Goal: Task Accomplishment & Management: Complete application form

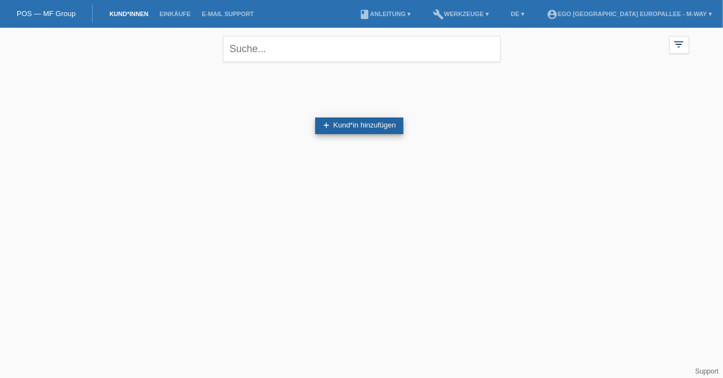
click at [397, 128] on link "add Kund*in hinzufügen" at bounding box center [359, 126] width 89 height 17
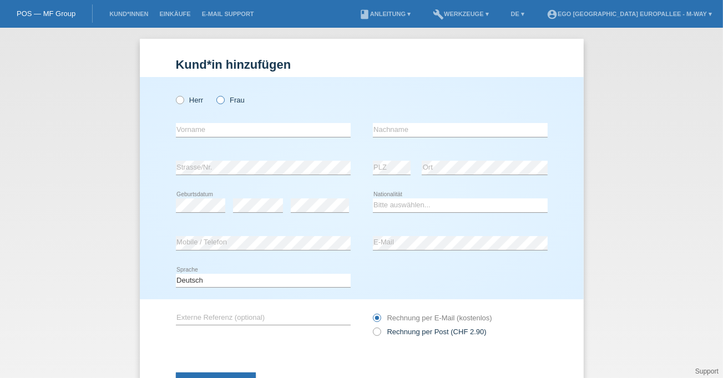
click at [215, 94] on icon at bounding box center [215, 94] width 0 height 0
click at [217, 97] on input "Frau" at bounding box center [219, 99] width 7 height 7
radio input "true"
click at [210, 126] on input "text" at bounding box center [263, 130] width 175 height 14
type input "[PERSON_NAME]"
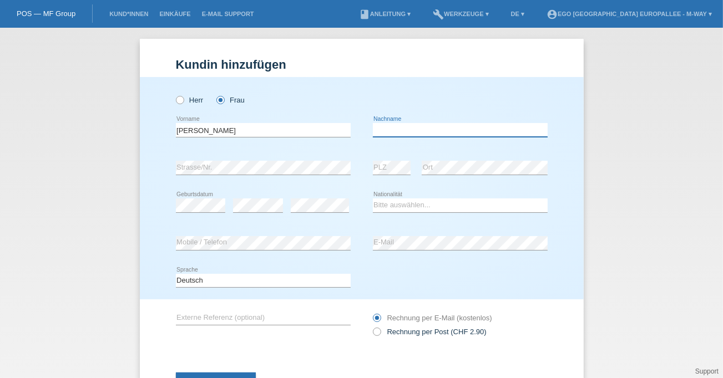
click at [417, 129] on input "text" at bounding box center [460, 130] width 175 height 14
type input "Aussel"
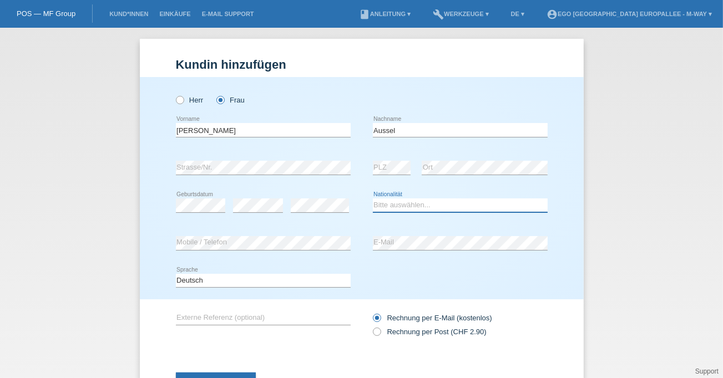
click at [408, 209] on select "Bitte auswählen... Schweiz Deutschland Liechtenstein Österreich ------------ Af…" at bounding box center [460, 205] width 175 height 13
select select "CH"
click at [373, 199] on select "Bitte auswählen... Schweiz Deutschland Liechtenstein Österreich ------------ Af…" at bounding box center [460, 205] width 175 height 13
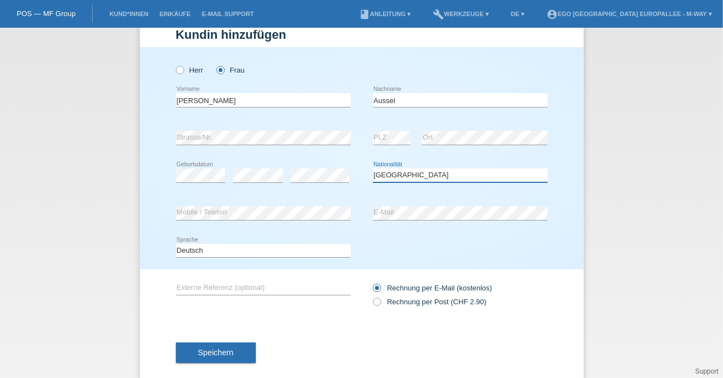
scroll to position [31, 0]
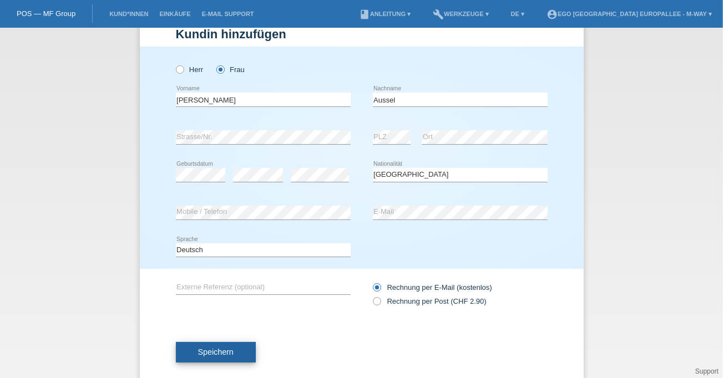
click at [238, 356] on button "Speichern" at bounding box center [216, 352] width 80 height 21
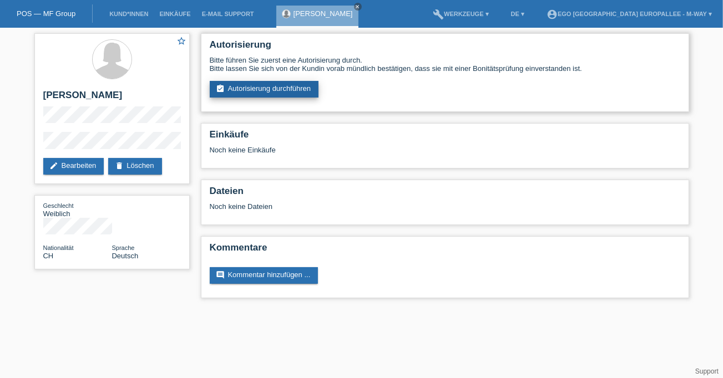
click at [266, 94] on link "assignment_turned_in Autorisierung durchführen" at bounding box center [264, 89] width 109 height 17
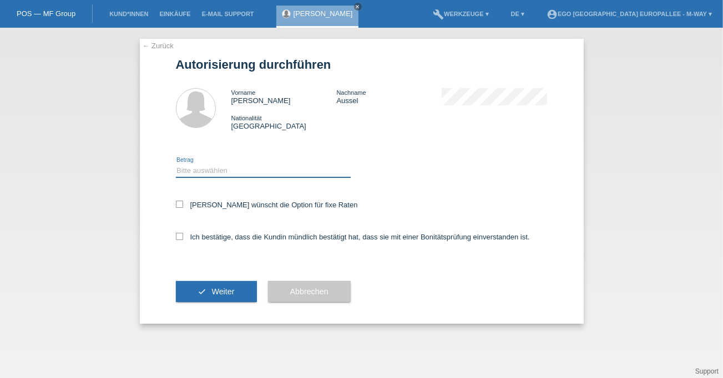
click at [213, 171] on select "Bitte auswählen CHF 1.00 - CHF 499.00 CHF 500.00 - CHF 1'999.00 CHF 2'000.00 - …" at bounding box center [263, 170] width 175 height 13
select select "3"
click at [176, 164] on select "Bitte auswählen CHF 1.00 - CHF 499.00 CHF 500.00 - CHF 1'999.00 CHF 2'000.00 - …" at bounding box center [263, 170] width 175 height 13
click at [179, 209] on div "Kundin wünscht die Option für fixe Raten" at bounding box center [362, 206] width 372 height 32
click at [177, 206] on icon at bounding box center [179, 204] width 7 height 7
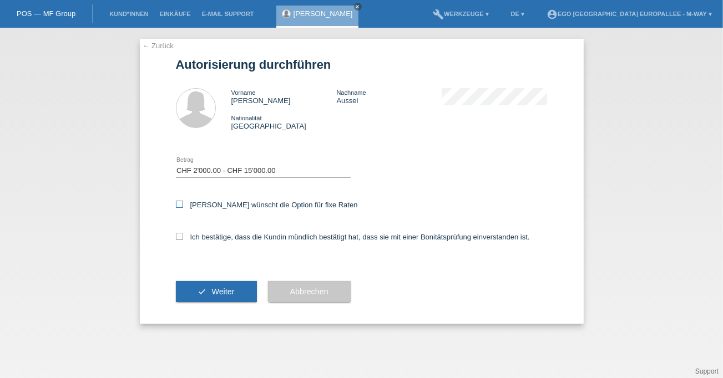
click at [177, 206] on input "Kundin wünscht die Option für fixe Raten" at bounding box center [179, 204] width 7 height 7
checkbox input "true"
click at [178, 231] on div "Ich bestätige, dass die Kundin mündlich bestätigt hat, dass sie mit einer Bonit…" at bounding box center [362, 241] width 372 height 38
click at [176, 236] on icon at bounding box center [179, 236] width 7 height 7
click at [176, 236] on input "Ich bestätige, dass die Kundin mündlich bestätigt hat, dass sie mit einer Bonit…" at bounding box center [179, 236] width 7 height 7
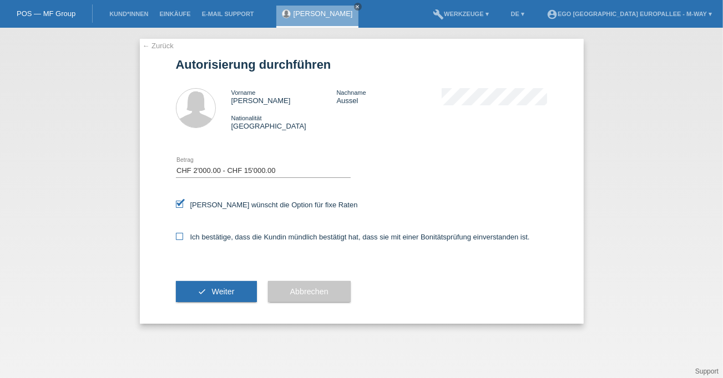
checkbox input "true"
click at [217, 293] on span "Weiter" at bounding box center [222, 291] width 23 height 9
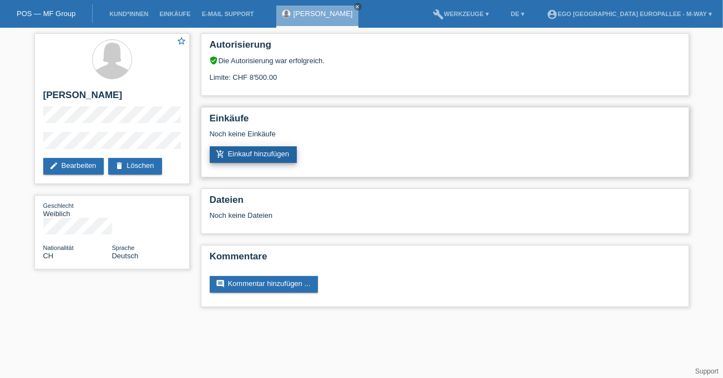
click at [242, 156] on link "add_shopping_cart Einkauf hinzufügen" at bounding box center [254, 154] width 88 height 17
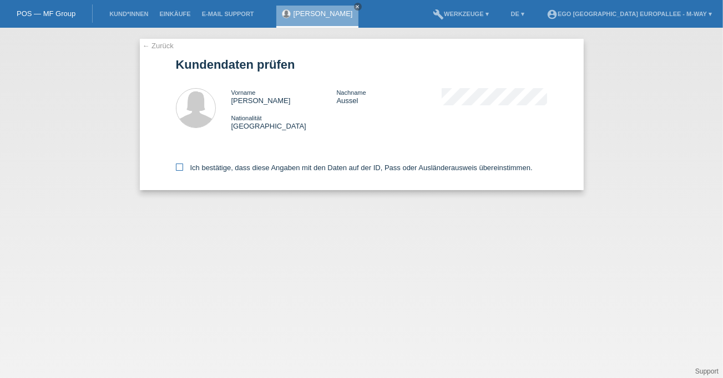
click at [178, 168] on icon at bounding box center [179, 167] width 7 height 7
click at [178, 168] on input "Ich bestätige, dass diese Angaben mit den Daten auf der ID, Pass oder Ausländer…" at bounding box center [179, 167] width 7 height 7
checkbox input "true"
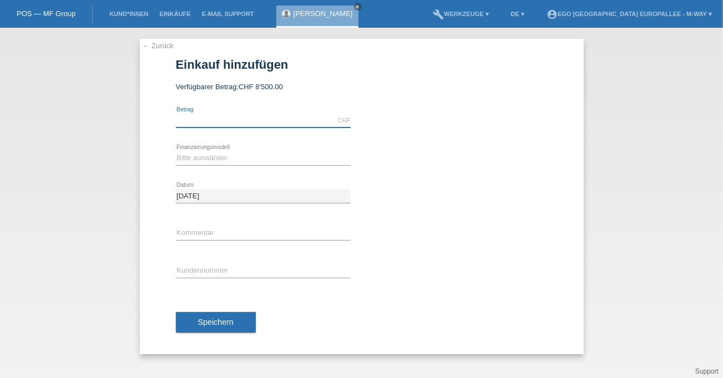
click at [199, 124] on input "text" at bounding box center [263, 121] width 175 height 14
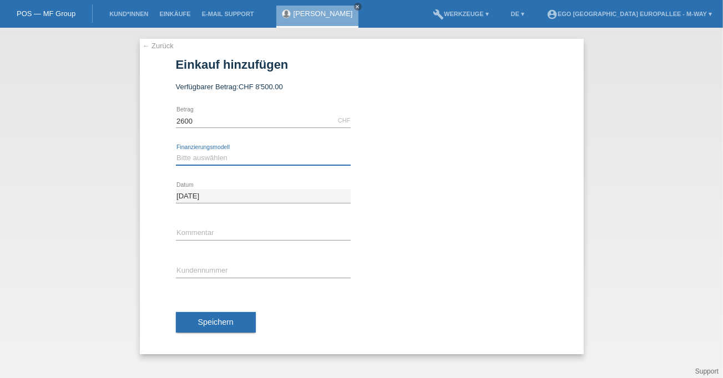
type input "2600.00"
click at [202, 161] on select "Bitte auswählen Fixe Raten Kauf auf Rechnung mit Teilzahlungsoption" at bounding box center [263, 157] width 175 height 13
select select "77"
click at [176, 151] on select "Bitte auswählen Fixe Raten Kauf auf Rechnung mit Teilzahlungsoption" at bounding box center [263, 157] width 175 height 13
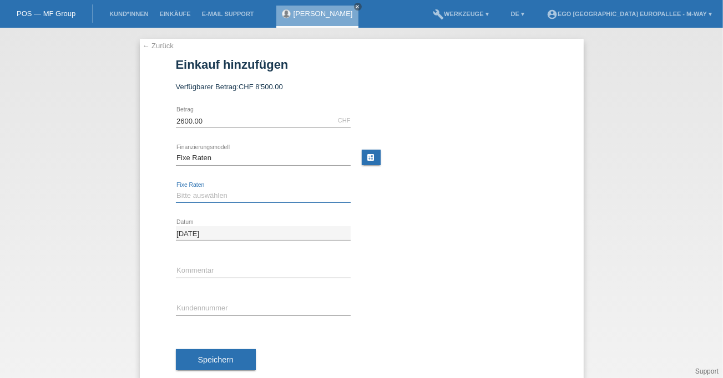
click at [198, 194] on select "Bitte auswählen 4 Raten 5 Raten 6 Raten 7 Raten 8 Raten 9 Raten 10 Raten 11 Rat…" at bounding box center [263, 195] width 175 height 13
click at [151, 257] on div "← Zurück Einkauf hinzufügen Verfügbarer Betrag: CHF 8'500.00 2600.00 error" at bounding box center [362, 215] width 444 height 353
click at [222, 197] on select "Bitte auswählen 4 Raten 5 Raten 6 Raten 7 Raten 8 Raten 9 Raten 10 Raten 11 Rat…" at bounding box center [263, 195] width 175 height 13
select select "202"
click at [176, 189] on select "Bitte auswählen 4 Raten 5 Raten 6 Raten 7 Raten 8 Raten 9 Raten 10 Raten 11 Rat…" at bounding box center [263, 195] width 175 height 13
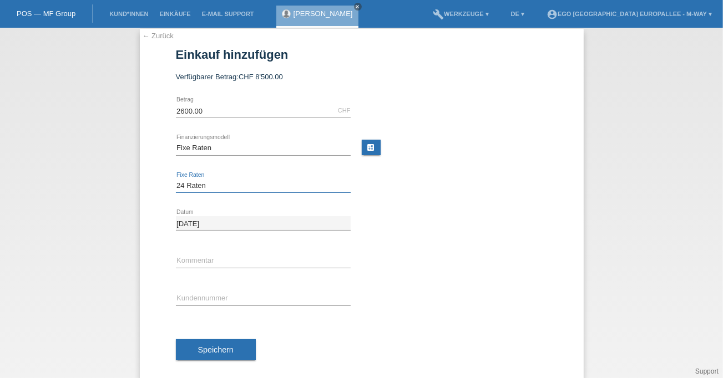
scroll to position [24, 0]
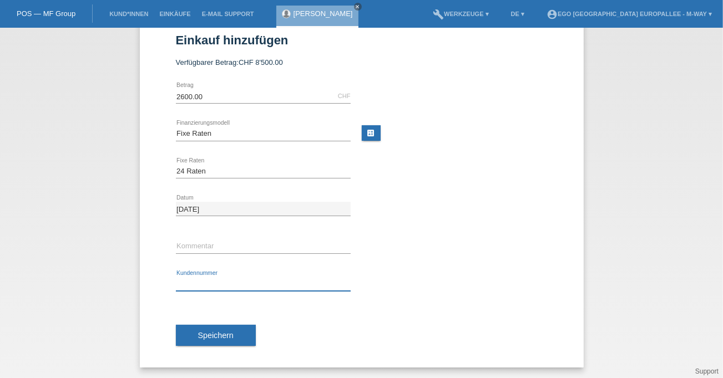
click at [192, 285] on input "text" at bounding box center [263, 284] width 175 height 14
type input "K"
type input "k"
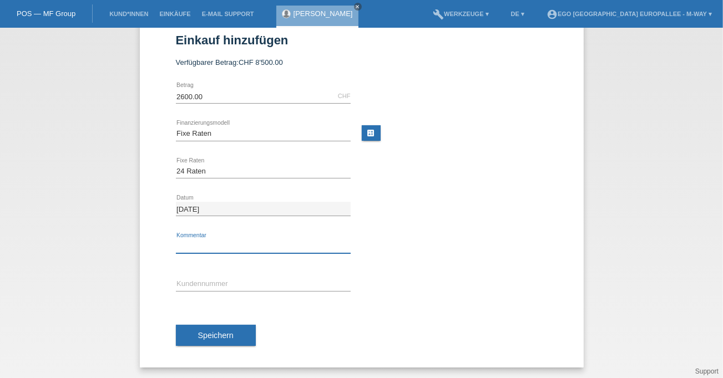
click at [240, 247] on input "text" at bounding box center [263, 247] width 175 height 14
type input "KE540018"
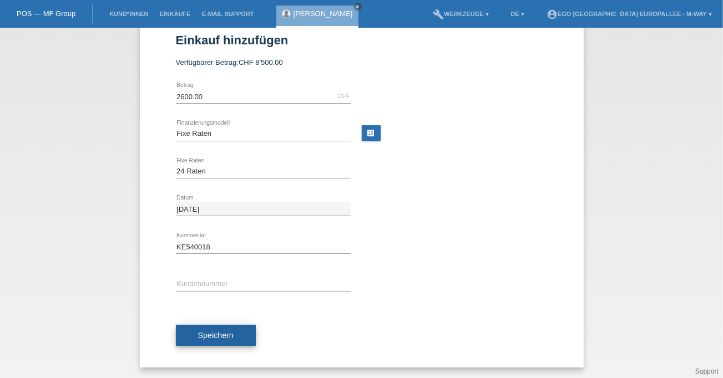
click at [207, 336] on span "Speichern" at bounding box center [215, 335] width 35 height 9
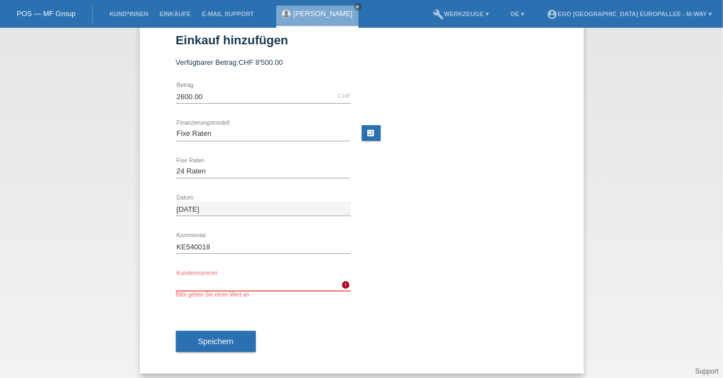
click at [182, 287] on input "text" at bounding box center [263, 284] width 175 height 14
type input "K"
click at [209, 287] on input "text" at bounding box center [263, 284] width 175 height 14
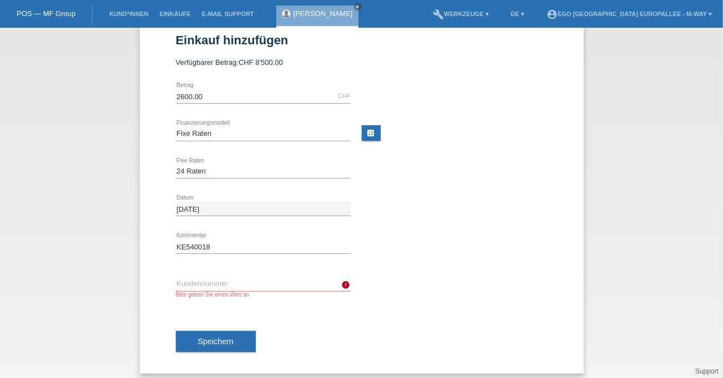
click at [182, 291] on icon at bounding box center [263, 291] width 175 height 1
click at [183, 286] on input "text" at bounding box center [263, 284] width 175 height 14
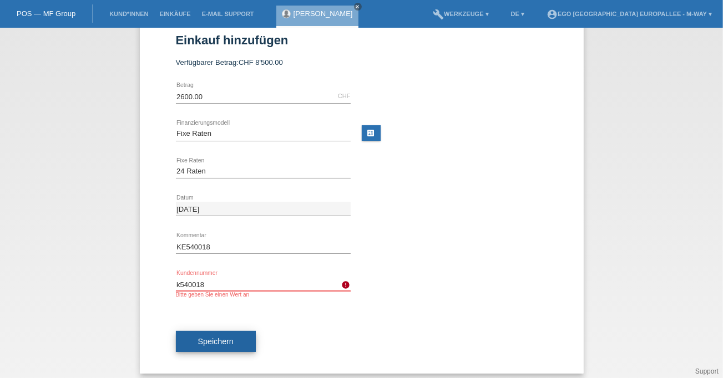
type input "k540018"
click at [209, 338] on span "Speichern" at bounding box center [215, 341] width 35 height 9
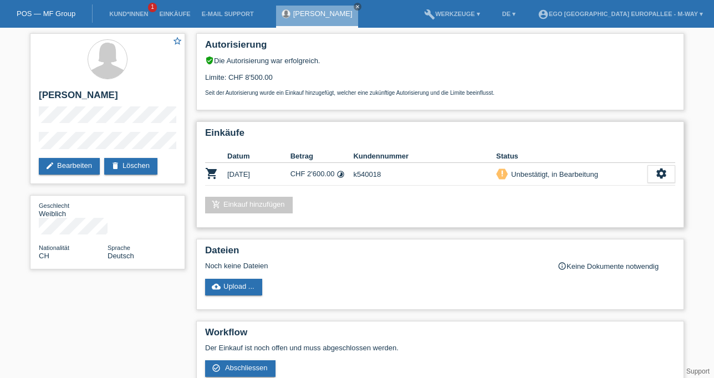
click at [657, 164] on td "settings fullscreen Anzeigen description AGB herunterladen get_app check_circle…" at bounding box center [662, 174] width 28 height 23
click at [661, 171] on icon "settings" at bounding box center [662, 174] width 12 height 12
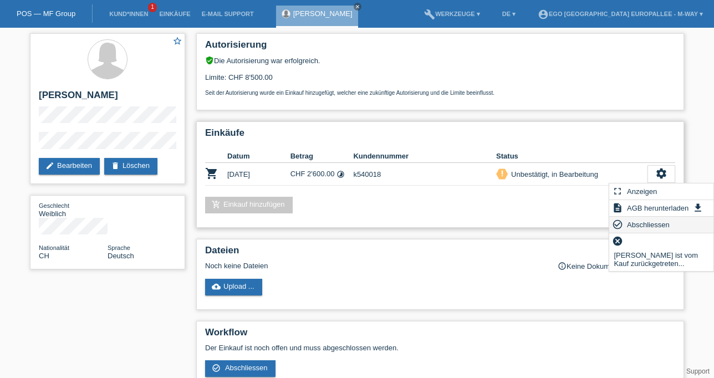
click at [637, 227] on span "Abschliessen" at bounding box center [649, 224] width 46 height 13
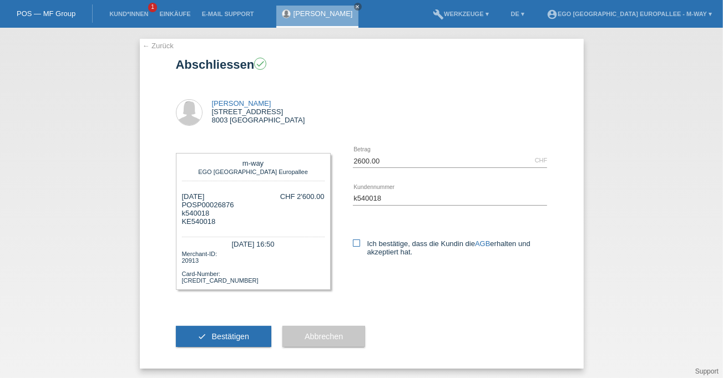
click at [353, 248] on label "Ich bestätige, dass die Kundin die AGB erhalten und akzeptiert hat." at bounding box center [450, 248] width 195 height 17
click at [353, 247] on input "Ich bestätige, dass die Kundin die AGB erhalten und akzeptiert hat." at bounding box center [356, 243] width 7 height 7
checkbox input "true"
click at [222, 339] on span "Bestätigen" at bounding box center [230, 336] width 38 height 9
